Goal: Task Accomplishment & Management: Manage account settings

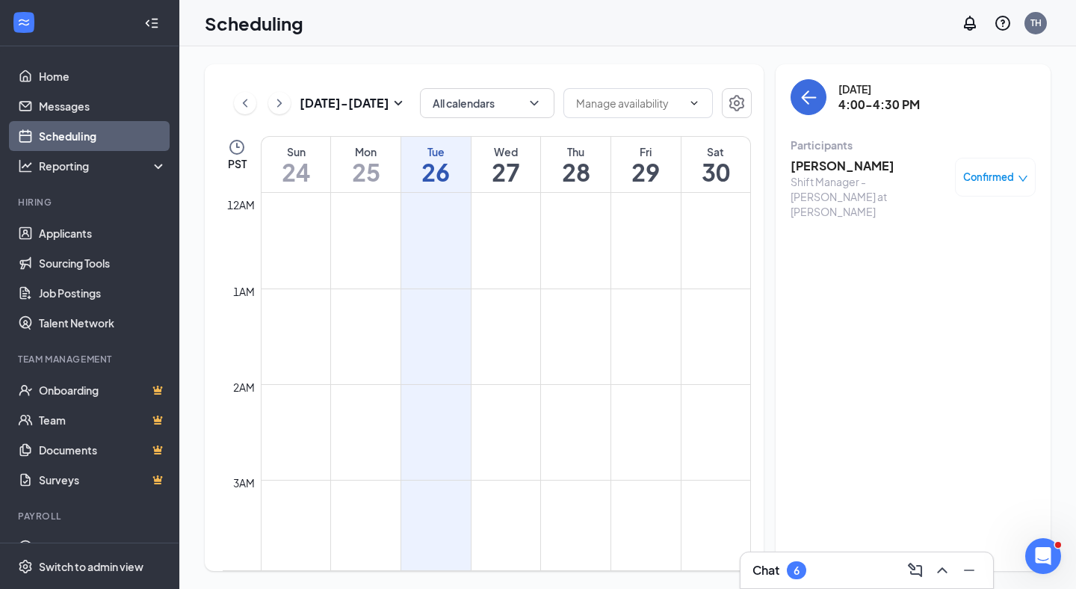
scroll to position [1466, 0]
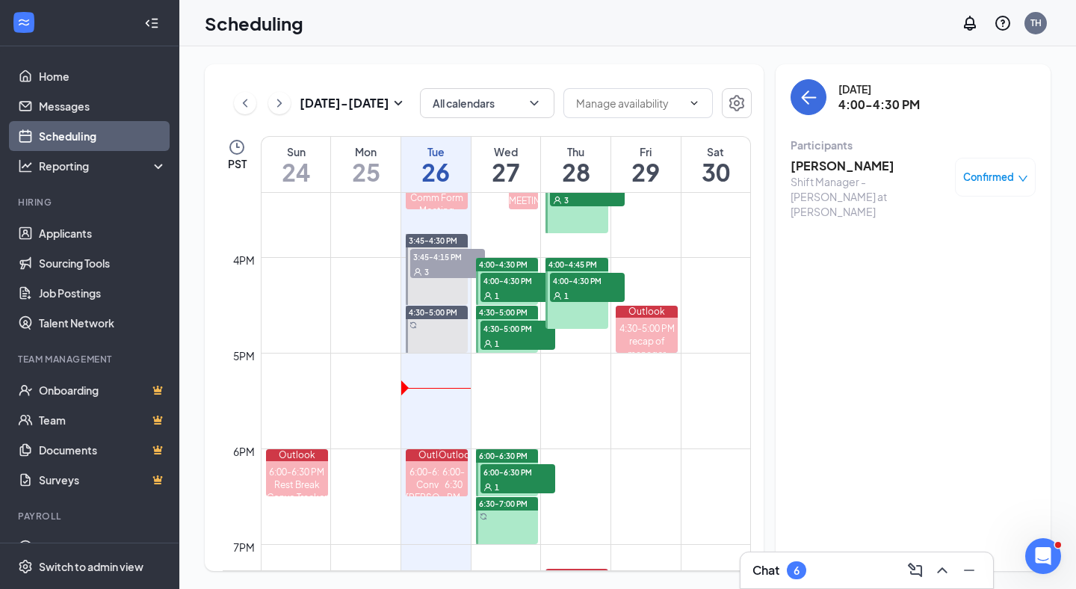
click at [521, 479] on div "1" at bounding box center [518, 486] width 75 height 15
click at [511, 531] on div at bounding box center [507, 520] width 62 height 47
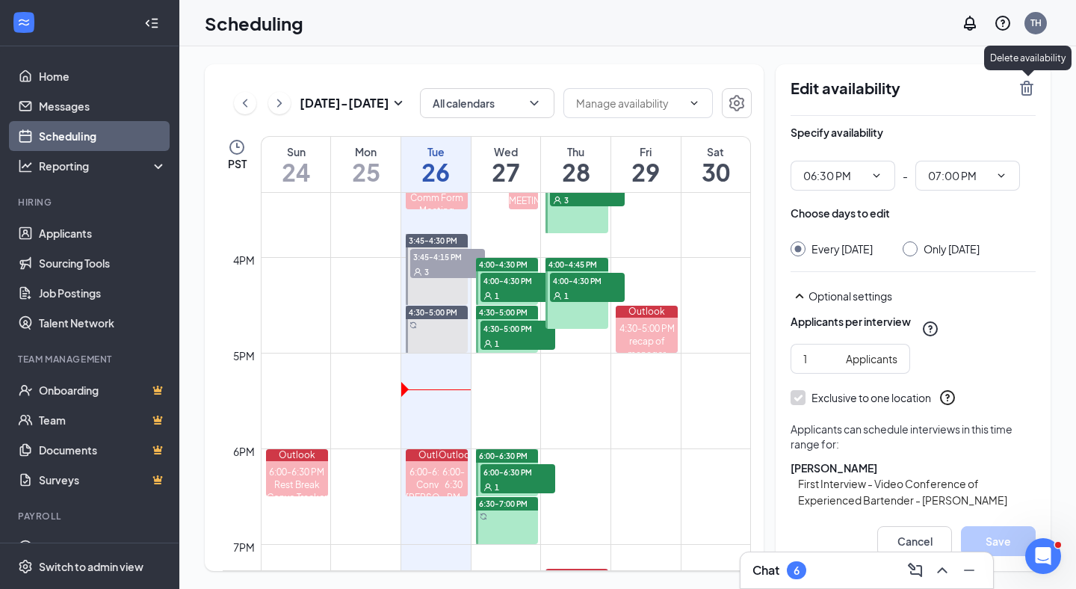
click at [1032, 87] on icon "TrashOutline" at bounding box center [1027, 88] width 18 height 18
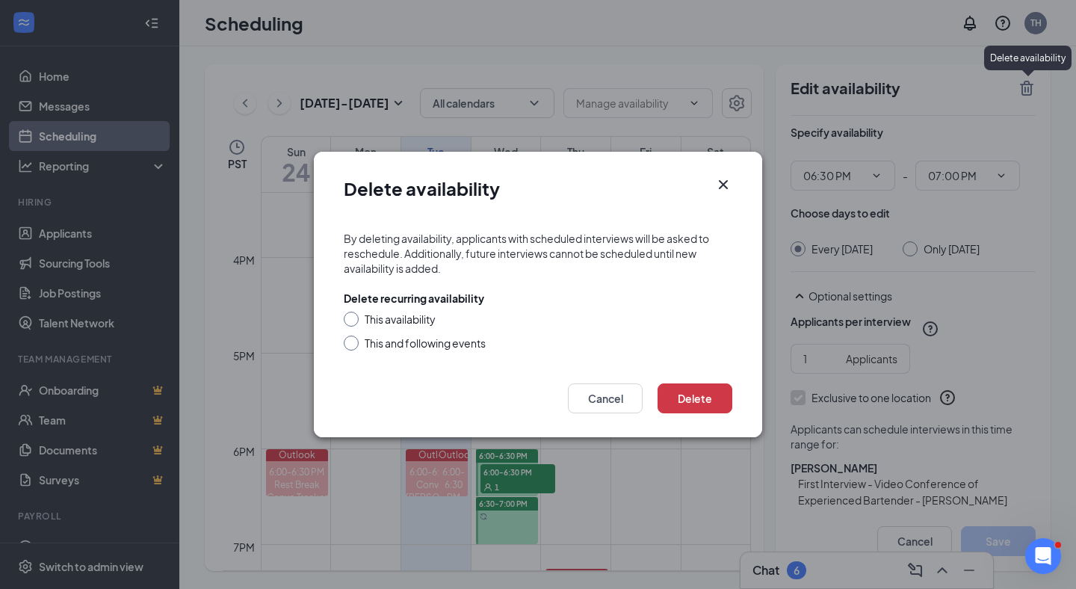
click at [415, 318] on div "This availability" at bounding box center [400, 319] width 71 height 15
click at [354, 318] on input "This availability" at bounding box center [349, 317] width 10 height 10
radio input "true"
click at [726, 179] on icon "Cross" at bounding box center [723, 185] width 18 height 18
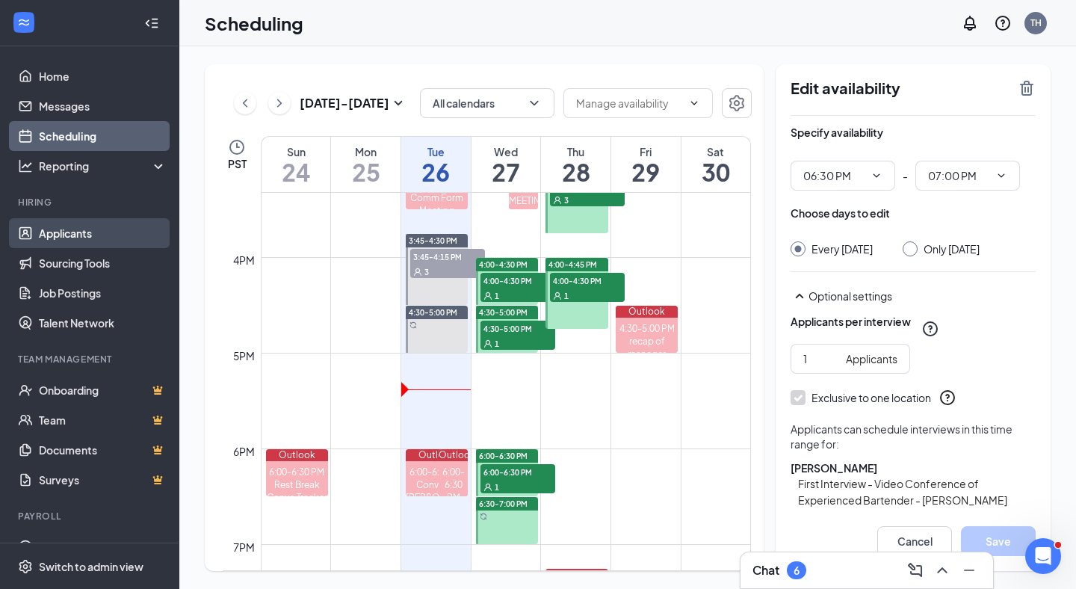
click at [59, 228] on link "Applicants" at bounding box center [103, 233] width 128 height 30
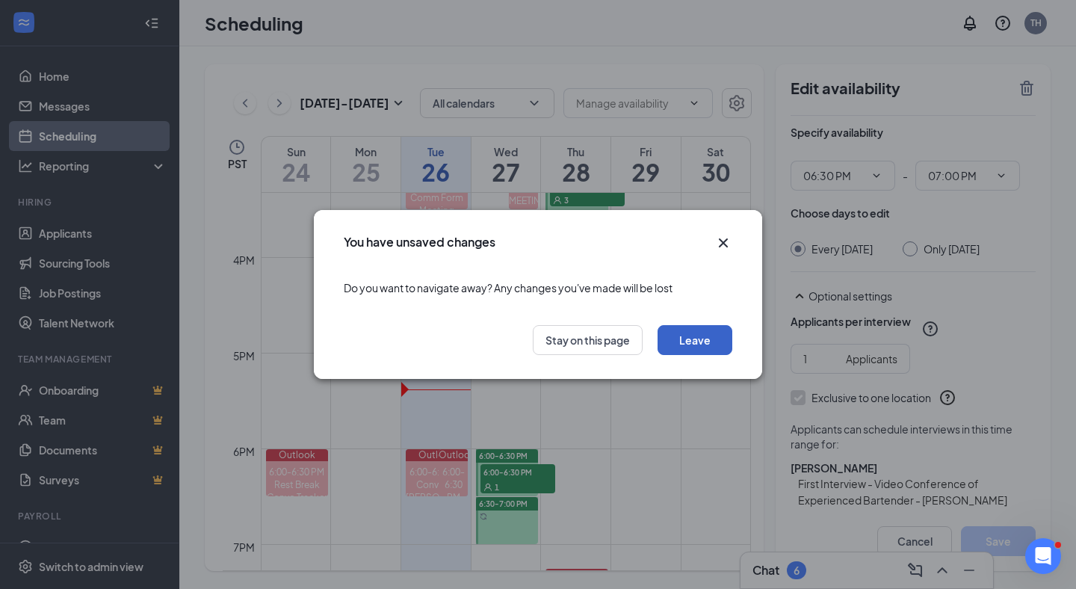
click at [708, 334] on button "Leave" at bounding box center [695, 340] width 75 height 30
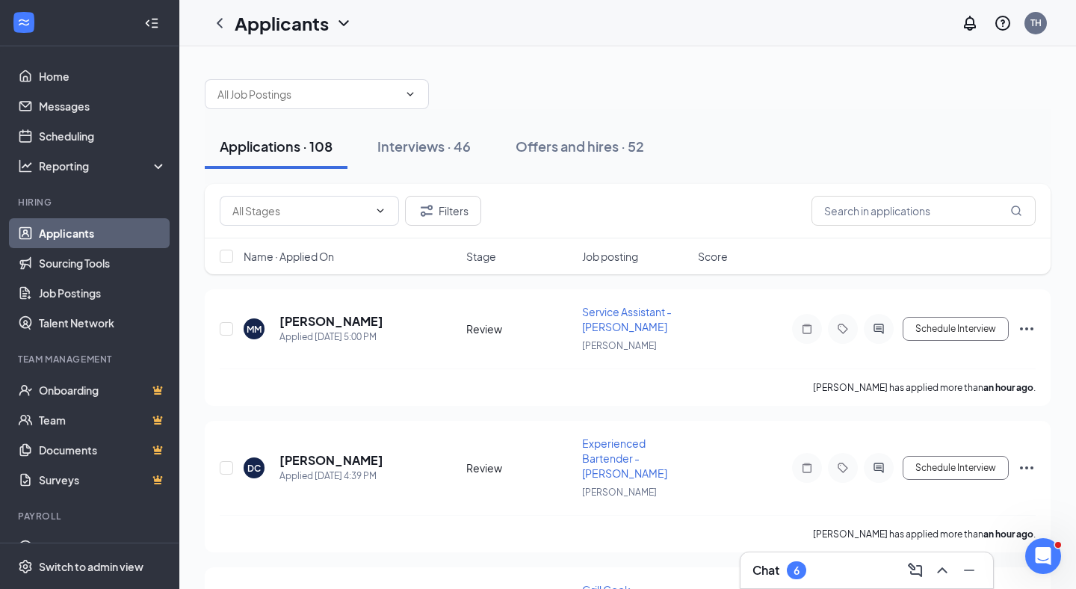
click at [309, 256] on span "Name · Applied On" at bounding box center [289, 256] width 90 height 15
click at [308, 256] on span "Name · Applied On" at bounding box center [289, 256] width 90 height 15
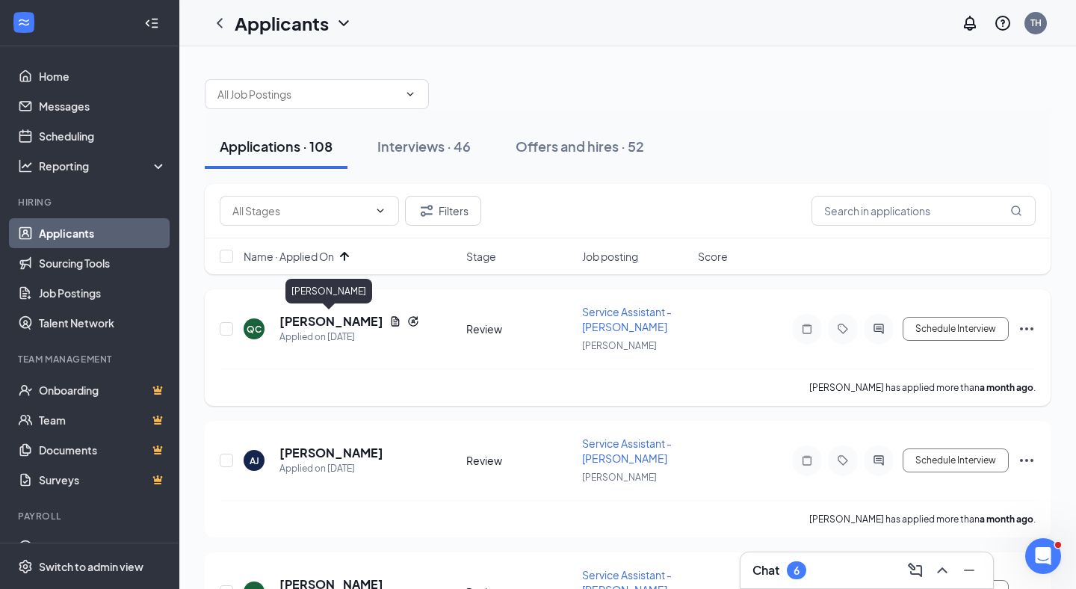
click at [346, 324] on h5 "[PERSON_NAME]" at bounding box center [331, 321] width 104 height 16
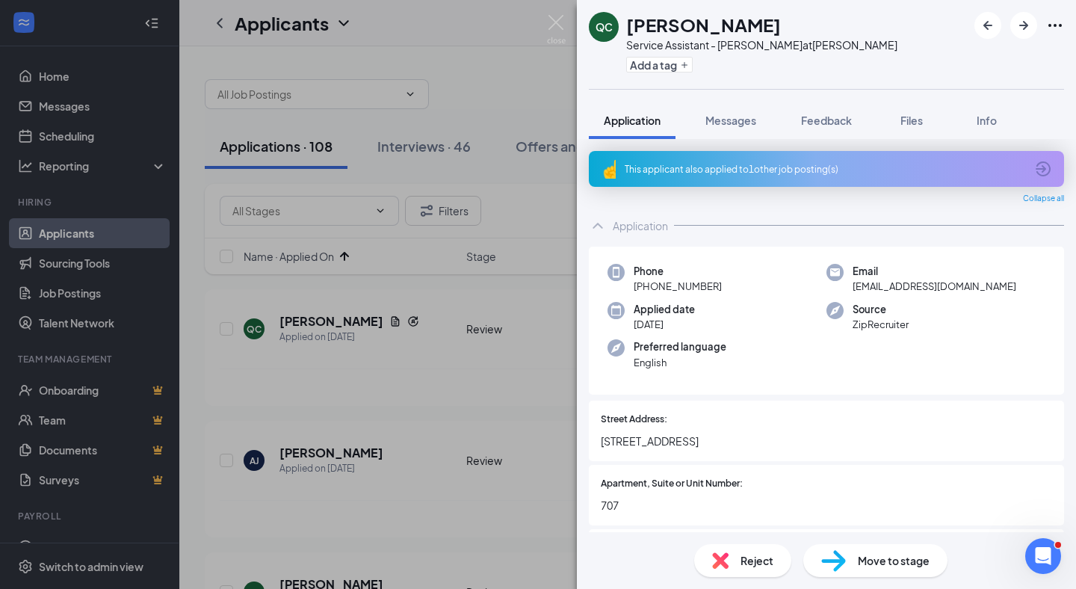
click at [750, 165] on div "This applicant also applied to 1 other job posting(s)" at bounding box center [825, 169] width 401 height 13
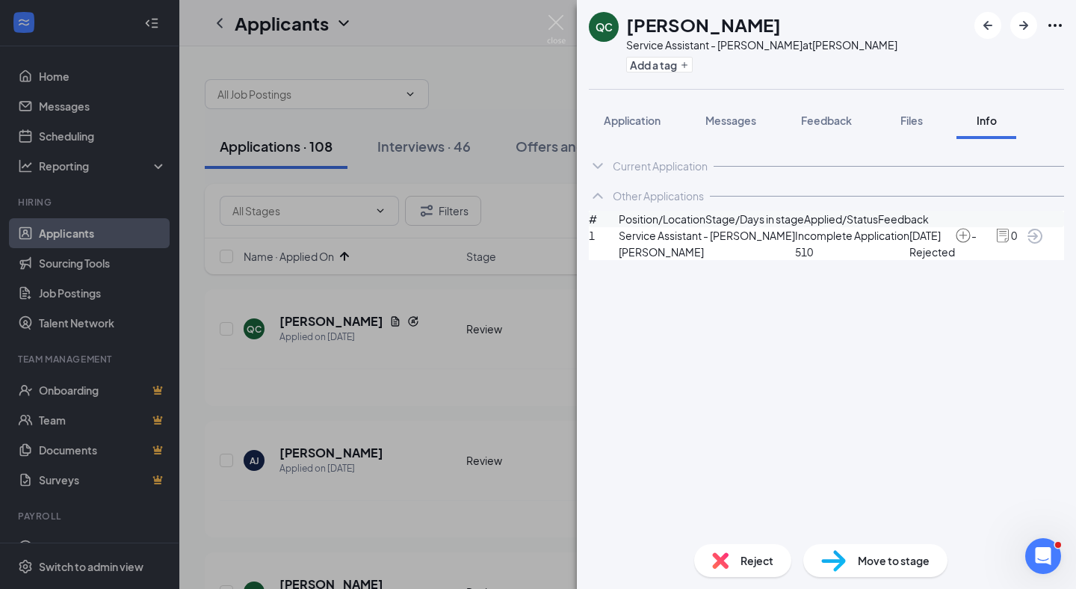
click at [750, 164] on div "Current Application" at bounding box center [826, 166] width 475 height 30
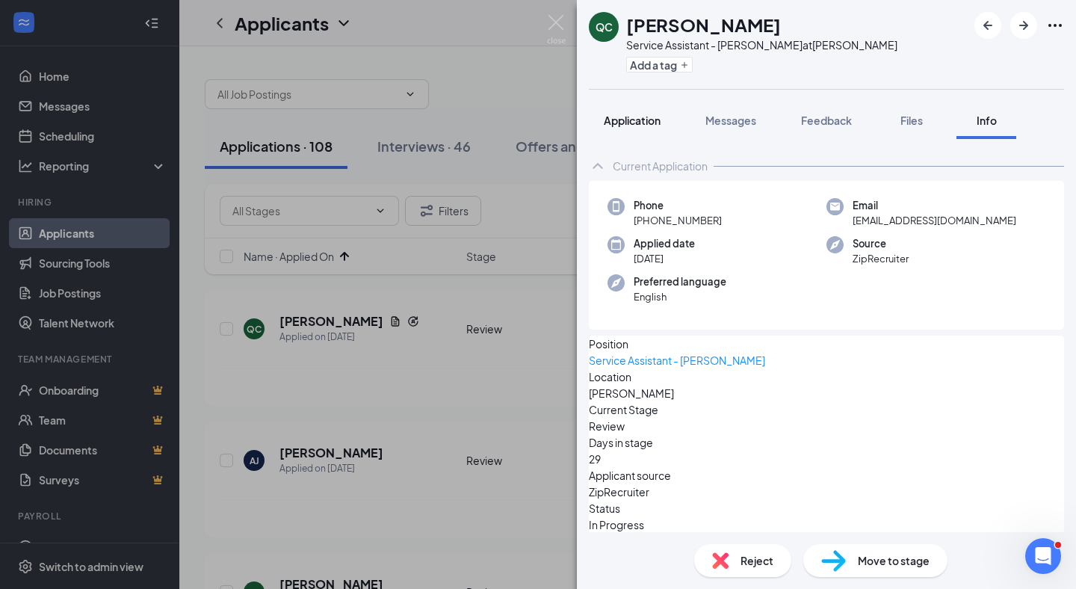
click at [641, 120] on span "Application" at bounding box center [632, 120] width 57 height 13
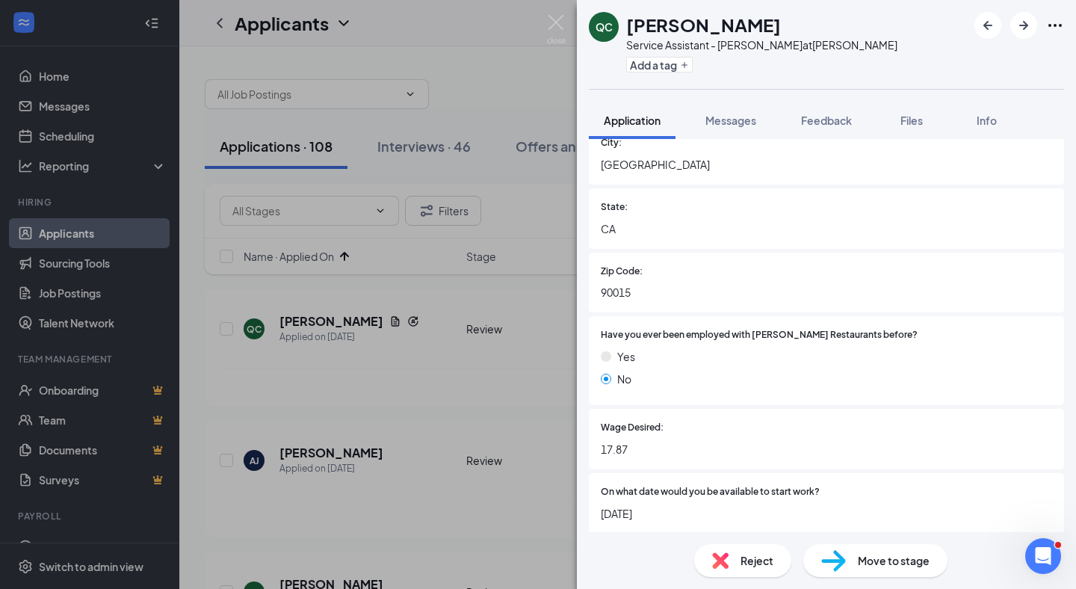
scroll to position [414, 0]
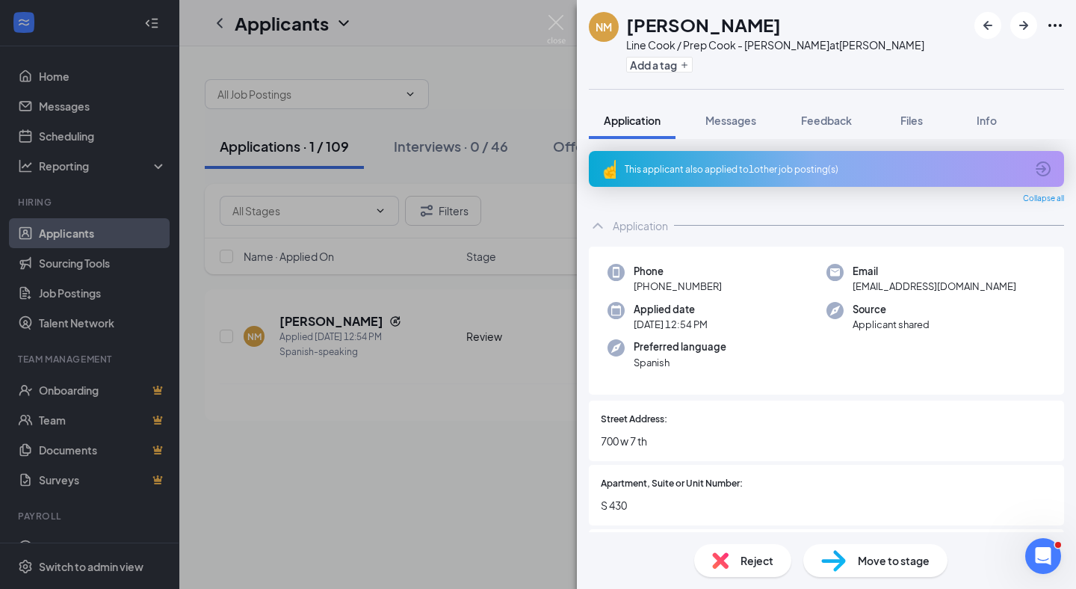
click at [699, 156] on div "This applicant also applied to 1 other job posting(s)" at bounding box center [826, 169] width 475 height 36
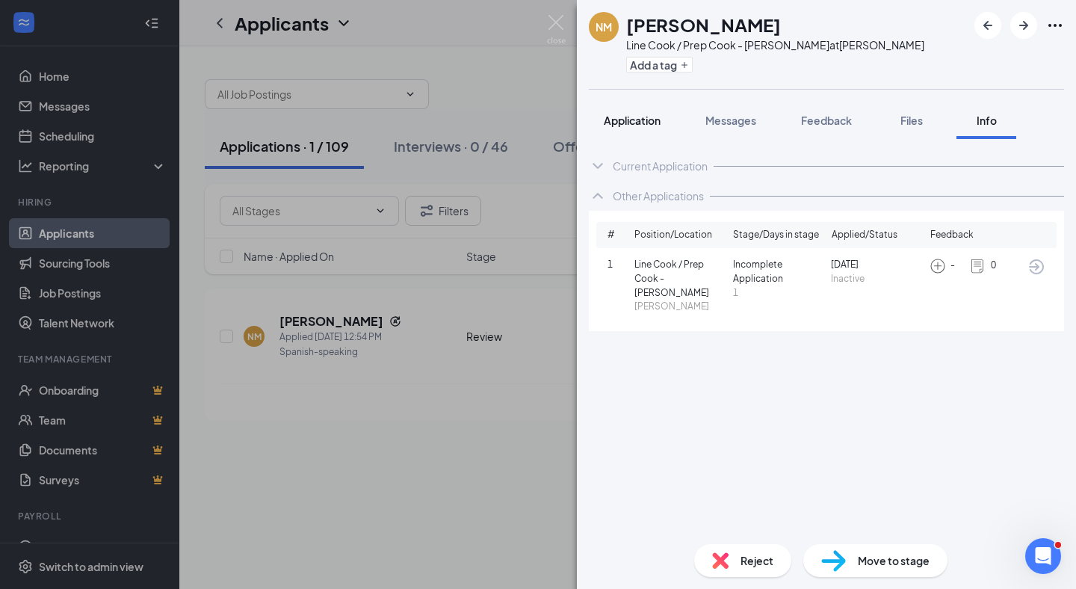
click at [637, 123] on span "Application" at bounding box center [632, 120] width 57 height 13
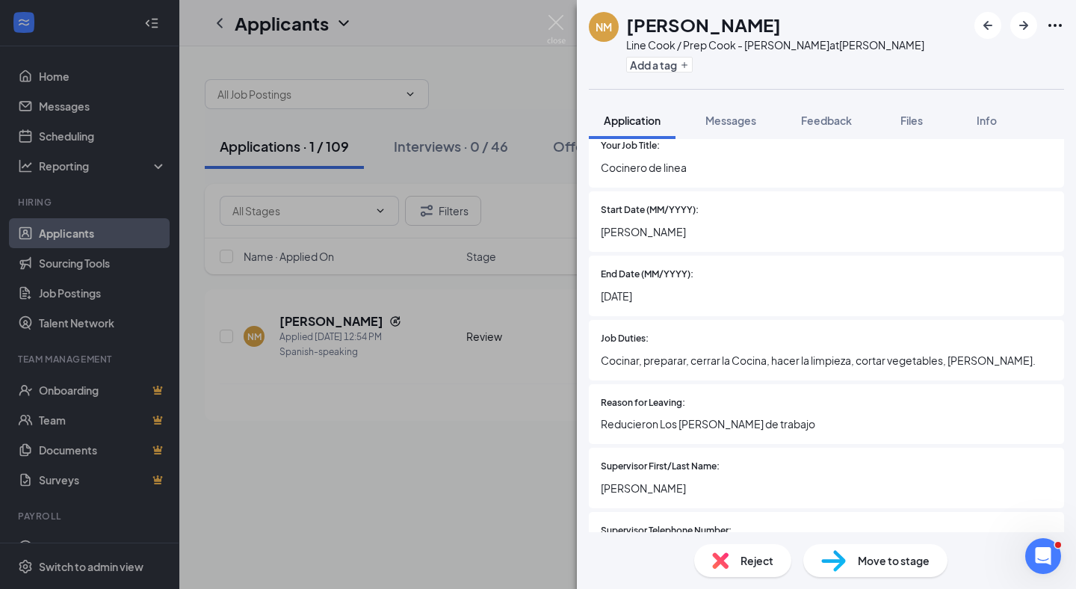
scroll to position [1634, 0]
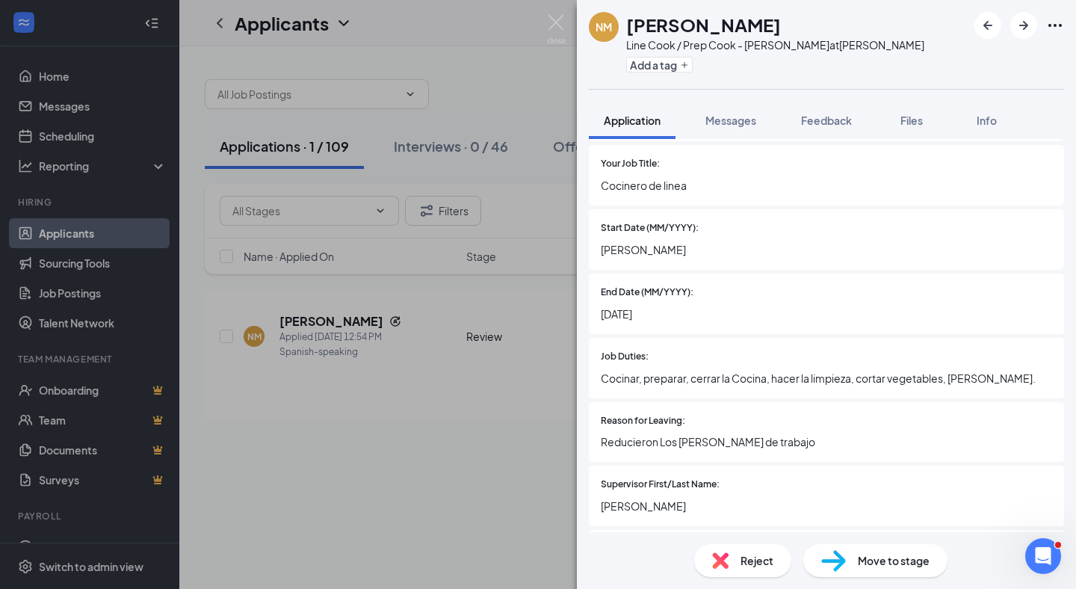
click at [886, 565] on span "Move to stage" at bounding box center [894, 560] width 72 height 16
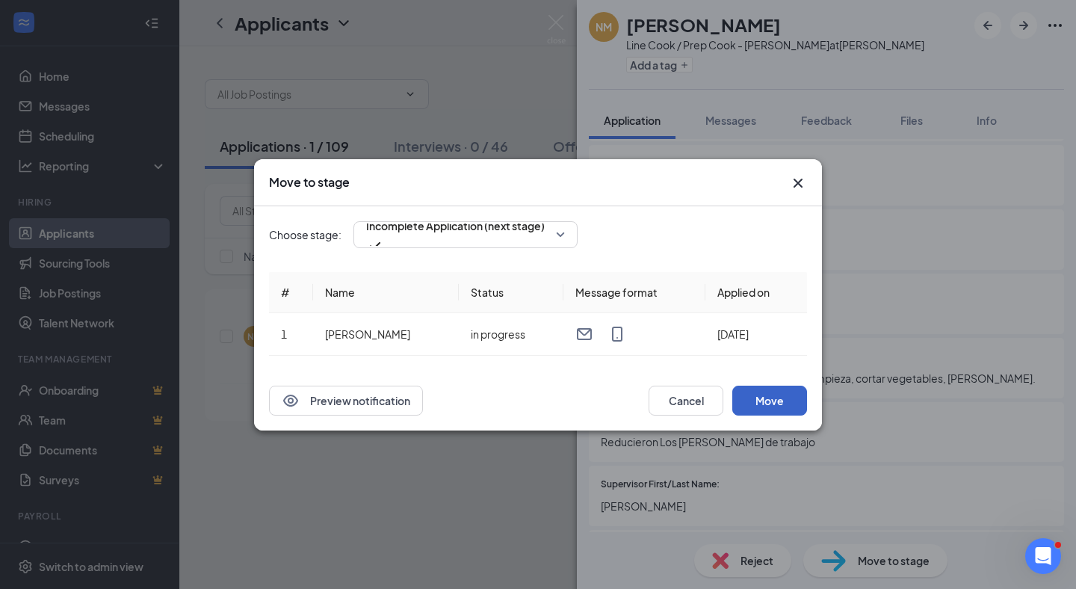
click at [792, 405] on button "Move" at bounding box center [769, 401] width 75 height 30
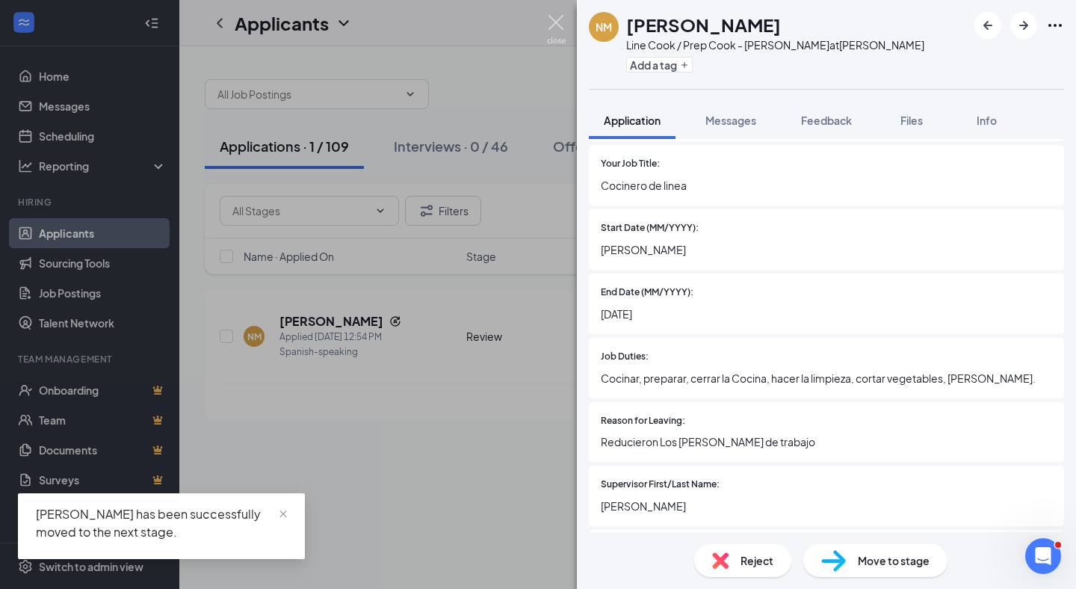
click at [554, 22] on img at bounding box center [556, 29] width 19 height 29
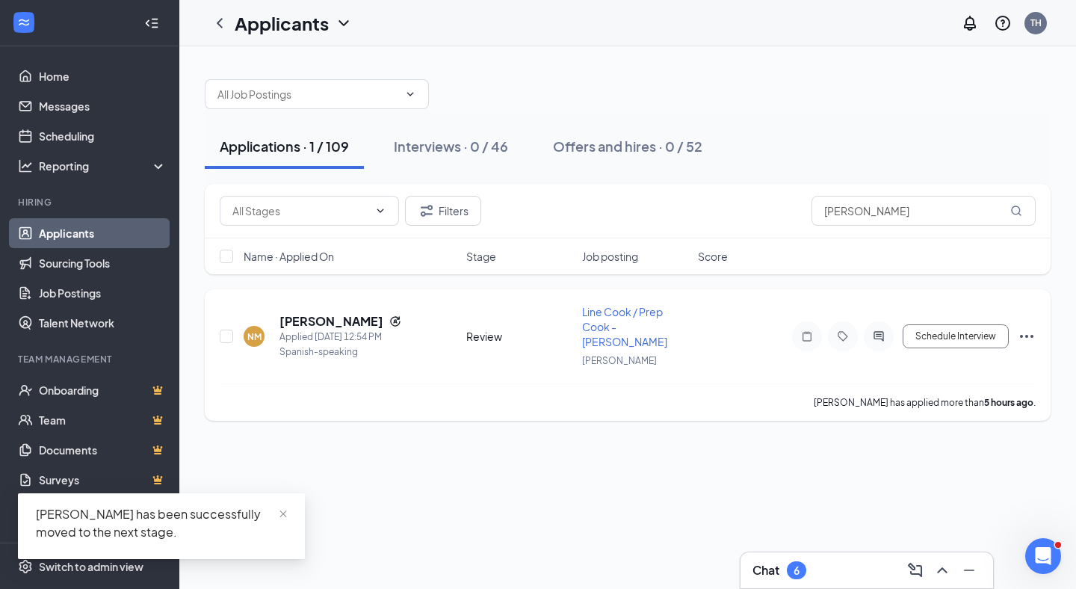
click at [1025, 327] on icon "Ellipses" at bounding box center [1027, 336] width 18 height 18
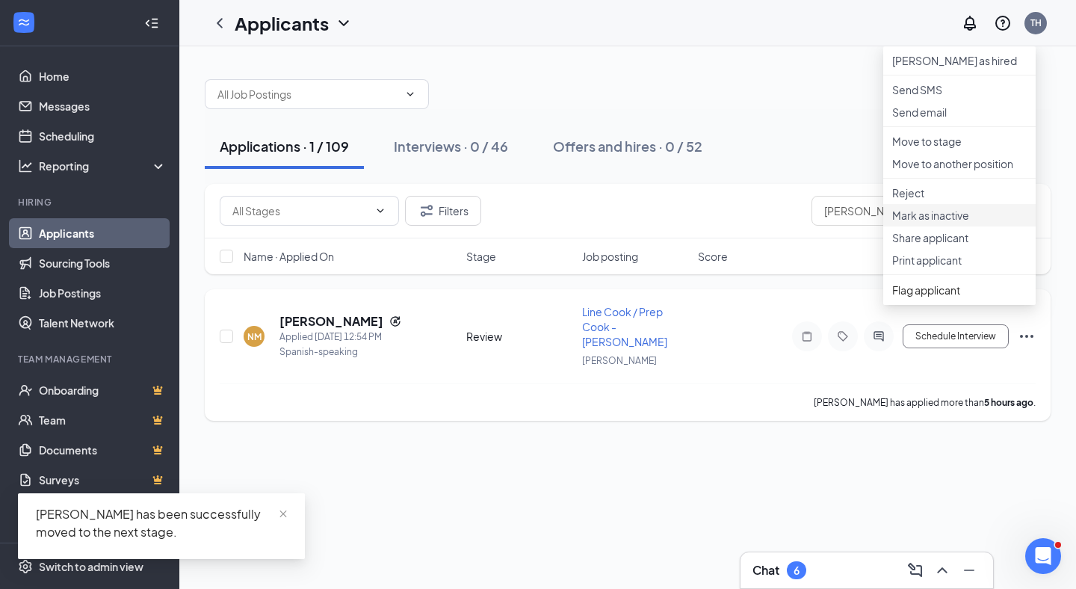
click at [949, 226] on li "Mark as inactive" at bounding box center [959, 215] width 152 height 22
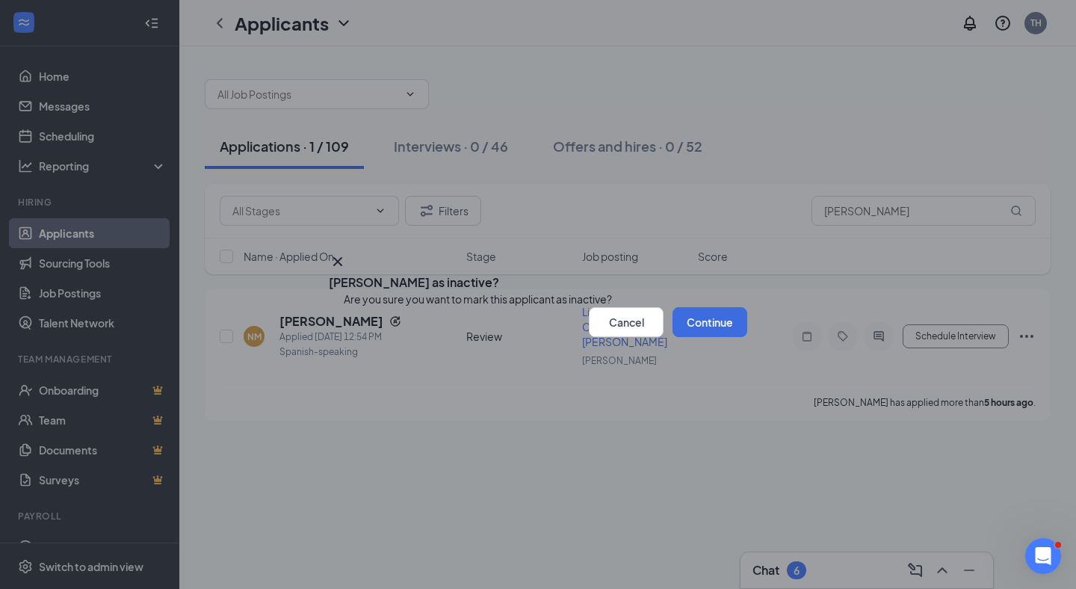
click at [347, 253] on icon "Cross" at bounding box center [338, 262] width 18 height 18
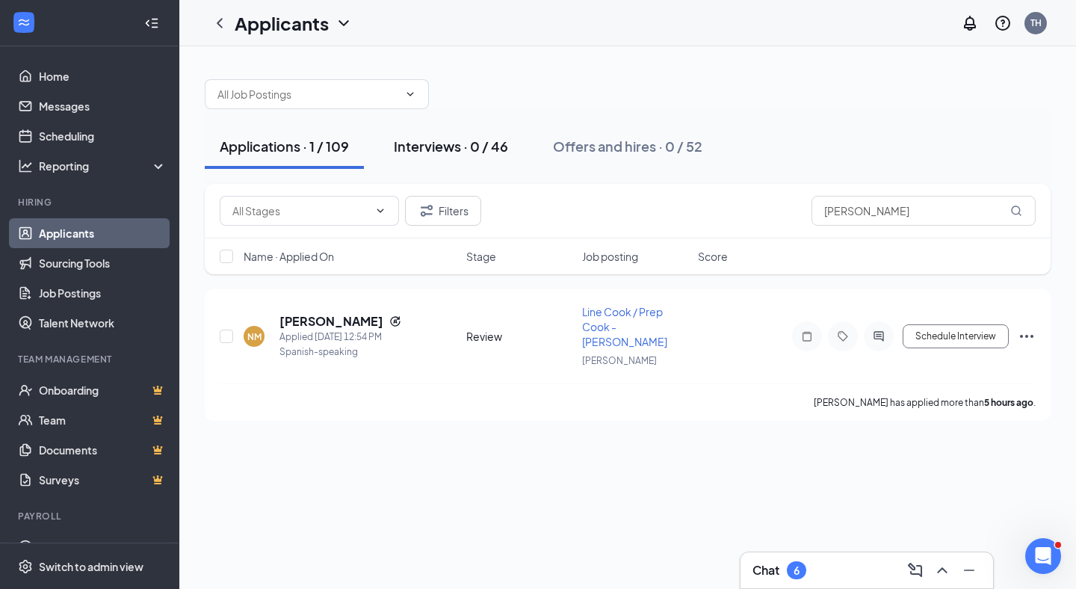
click at [463, 126] on button "Interviews · 0 / 46" at bounding box center [451, 146] width 144 height 45
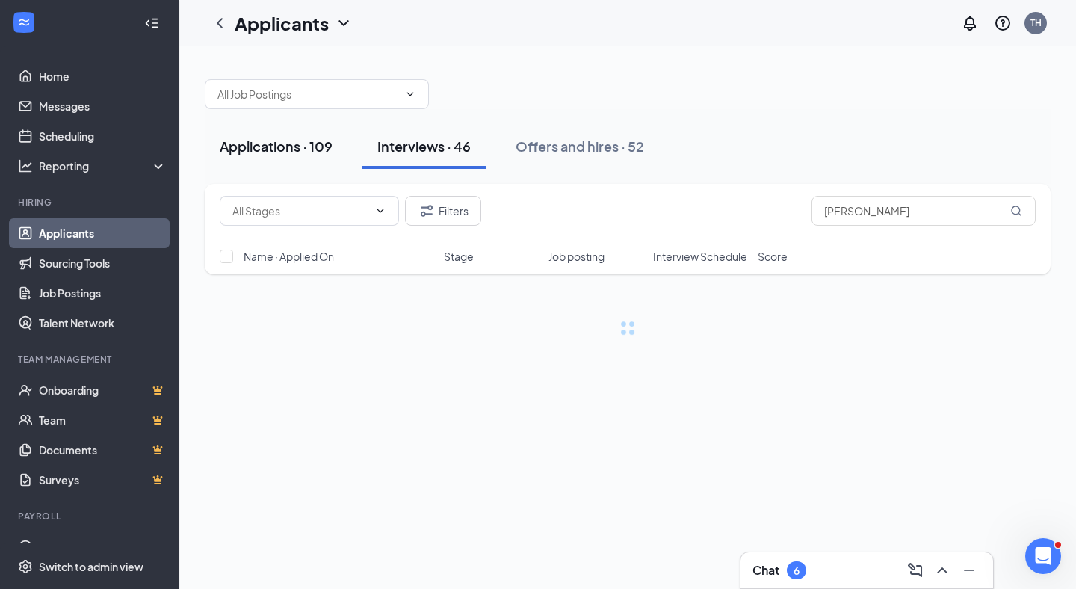
click at [294, 141] on div "Applications · 109" at bounding box center [276, 146] width 113 height 19
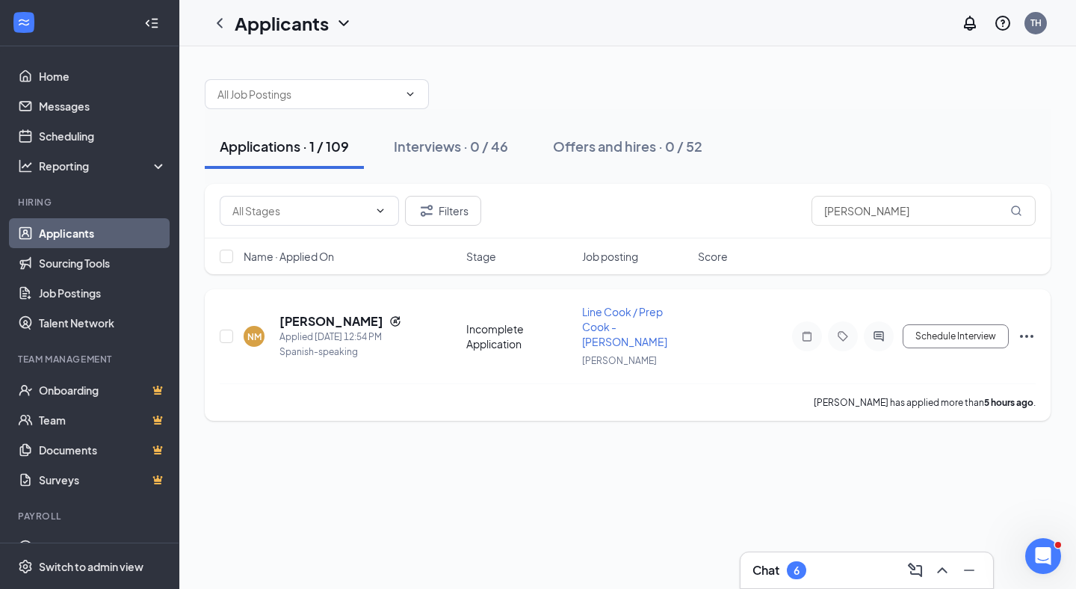
click at [1034, 327] on icon "Ellipses" at bounding box center [1027, 336] width 18 height 18
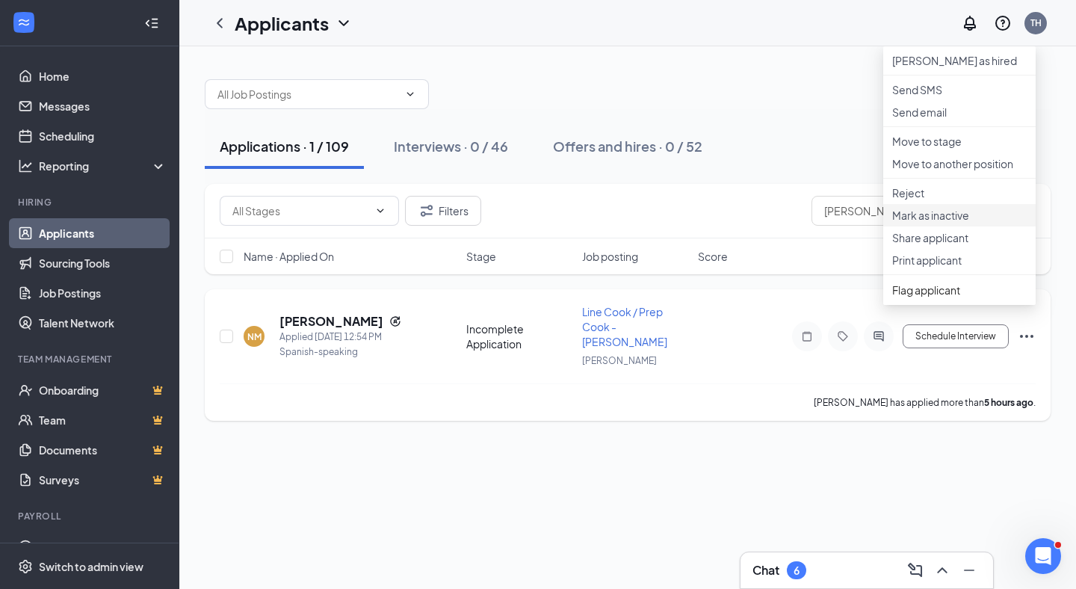
click at [968, 223] on p "Mark as inactive" at bounding box center [959, 215] width 135 height 15
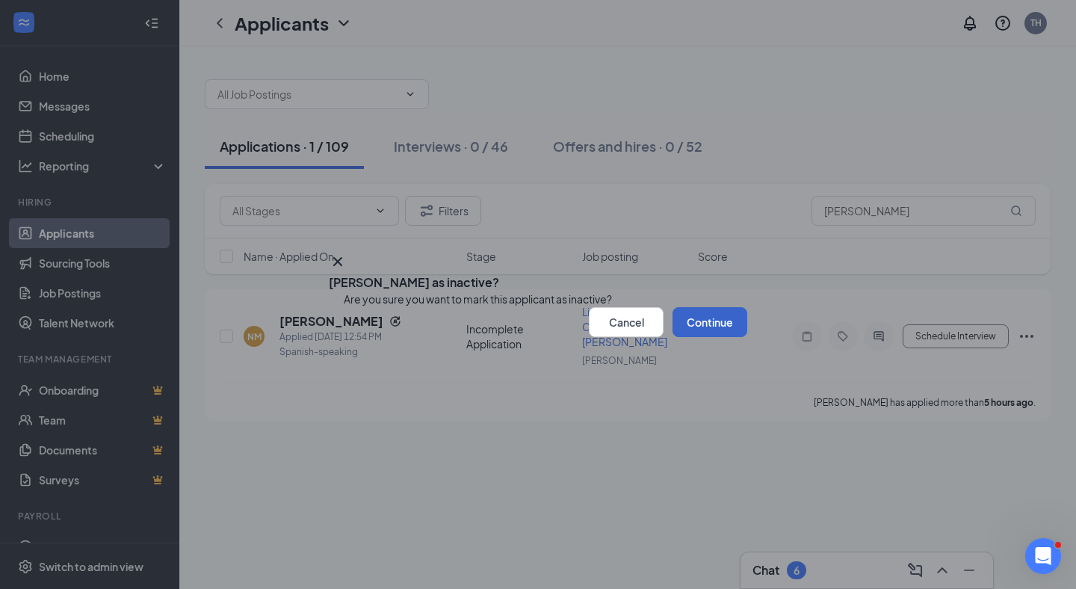
click at [709, 337] on button "Continue" at bounding box center [710, 322] width 75 height 30
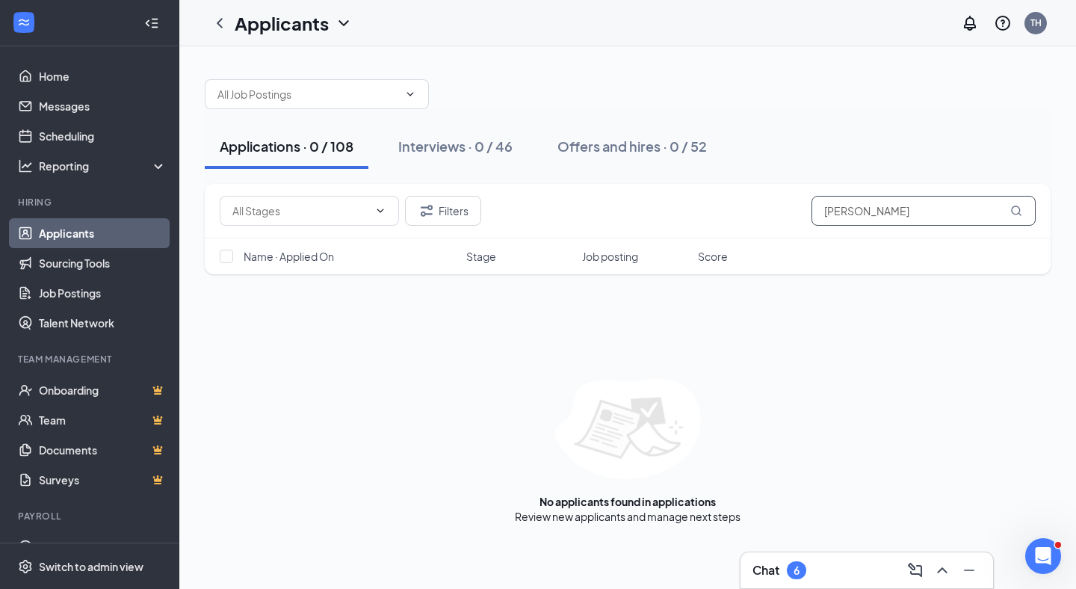
click at [851, 208] on input "noe" at bounding box center [924, 211] width 224 height 30
type input "daisy"
click at [465, 149] on div "Interviews · 1 / 46" at bounding box center [453, 146] width 110 height 19
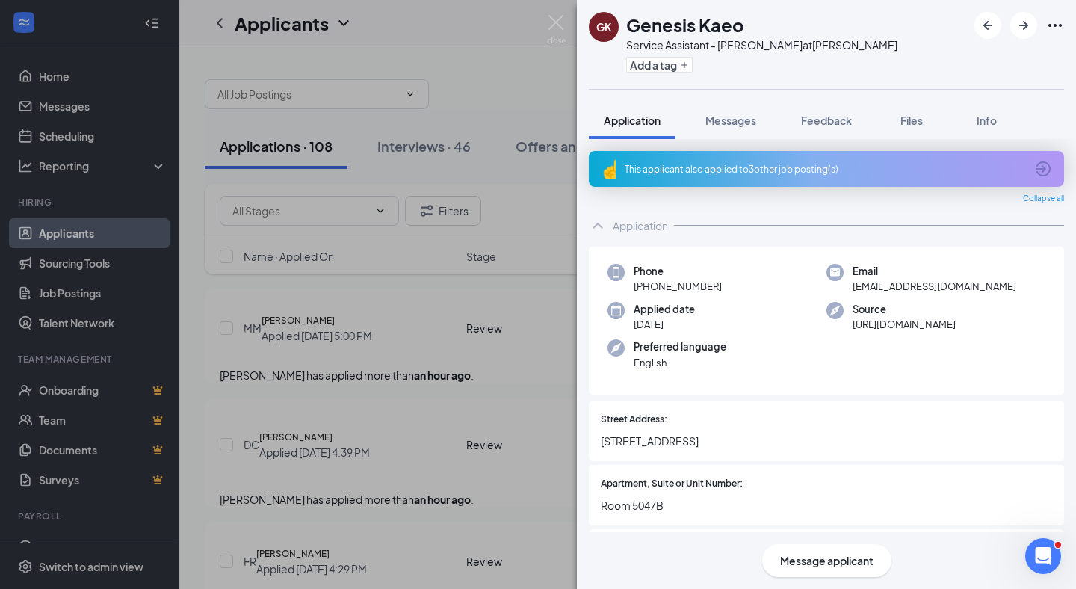
click at [729, 165] on div "This applicant also applied to 3 other job posting(s)" at bounding box center [825, 169] width 401 height 13
